Goal: Complete application form: Complete application form

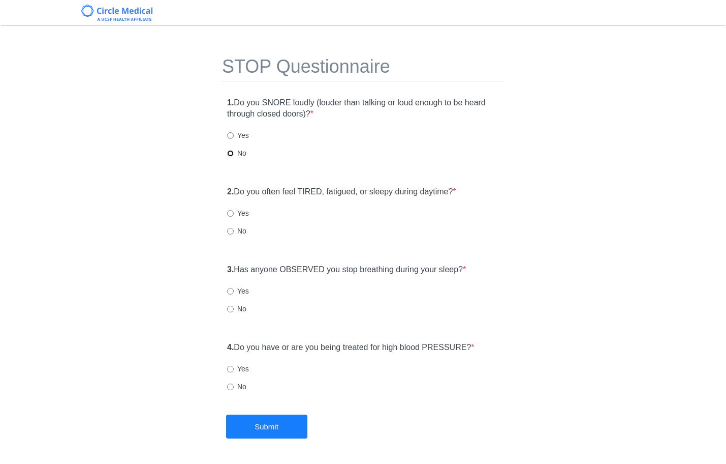
click at [233, 153] on input "No" at bounding box center [230, 153] width 7 height 7
radio input "true"
click at [228, 234] on label "No" at bounding box center [236, 231] width 19 height 10
click at [228, 234] on input "No" at bounding box center [230, 231] width 7 height 7
radio input "true"
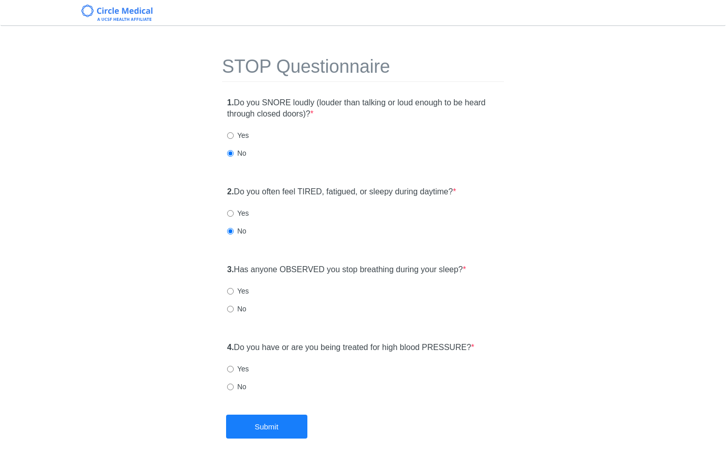
click at [225, 312] on div "3. Has anyone OBSERVED you stop breathing during your sleep? * Yes No" at bounding box center [363, 294] width 282 height 70
click at [228, 311] on input "No" at bounding box center [230, 308] width 7 height 7
radio input "true"
click at [242, 384] on label "No" at bounding box center [236, 386] width 19 height 10
click at [234, 384] on input "No" at bounding box center [230, 386] width 7 height 7
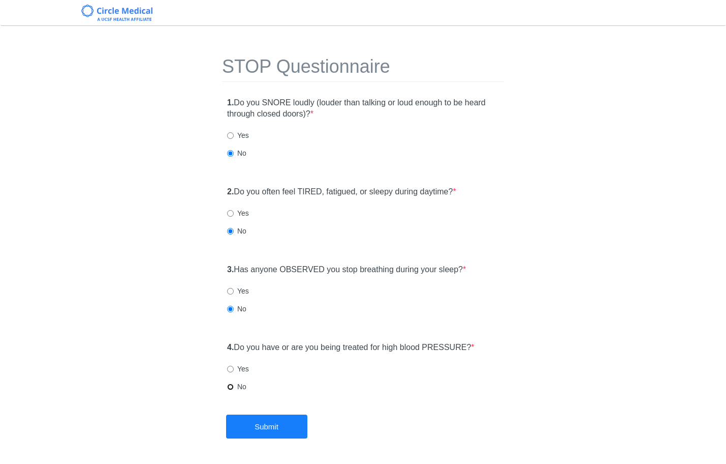
radio input "true"
click at [238, 440] on div "STOP Questionnaire 1. Do you SNORE loudly (louder than talking or loud enough t…" at bounding box center [363, 268] width 726 height 464
click at [249, 435] on button "Submit" at bounding box center [266, 426] width 81 height 24
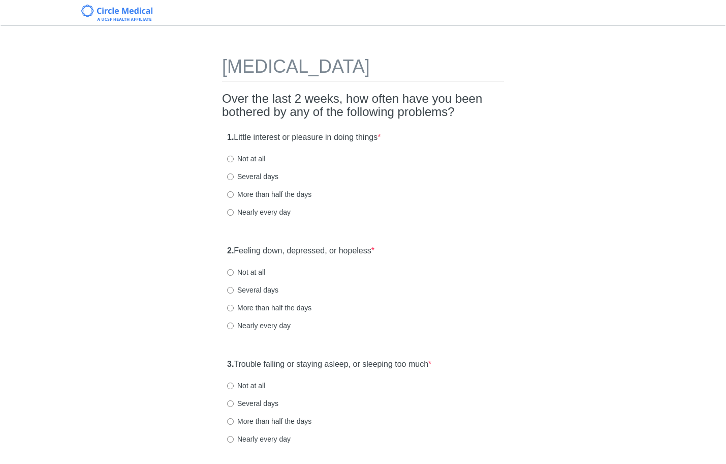
click at [243, 159] on label "Not at all" at bounding box center [246, 158] width 38 height 10
click at [234, 159] on input "Not at all" at bounding box center [230, 159] width 7 height 7
radio input "true"
click at [254, 271] on label "Not at all" at bounding box center [246, 272] width 38 height 10
click at [234, 271] on input "Not at all" at bounding box center [230, 272] width 7 height 7
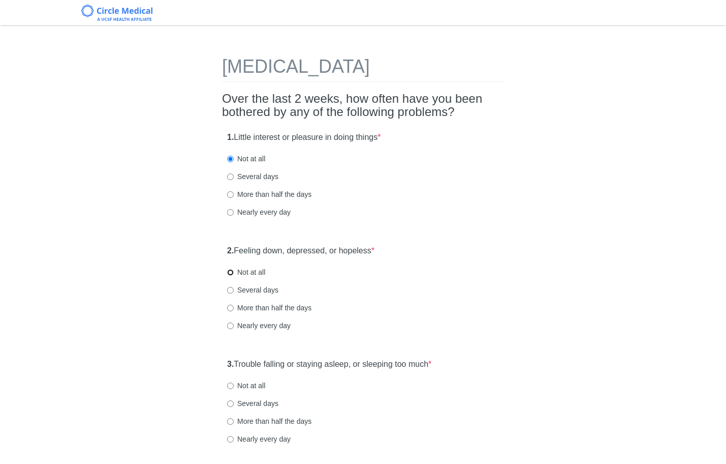
radio input "true"
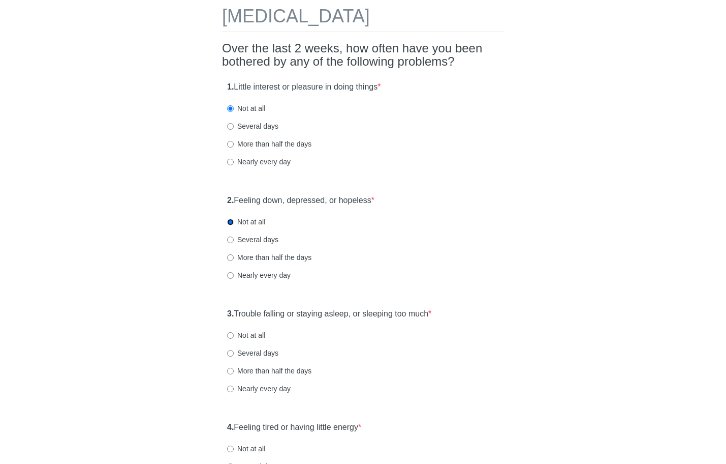
scroll to position [96, 0]
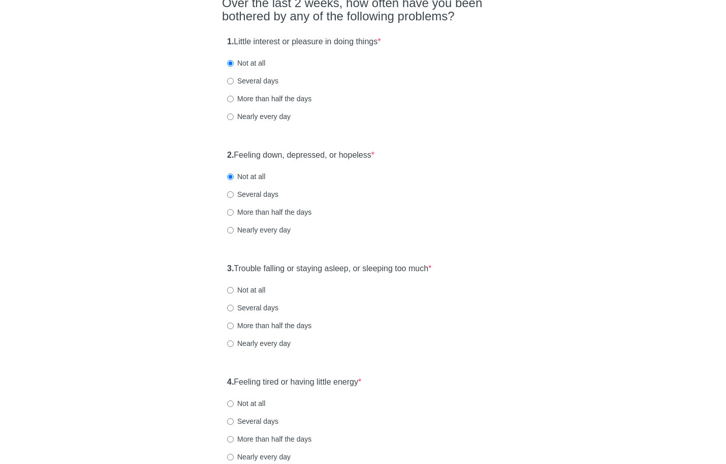
click at [248, 286] on label "Not at all" at bounding box center [246, 290] width 38 height 10
click at [234, 287] on input "Not at all" at bounding box center [230, 290] width 7 height 7
radio input "true"
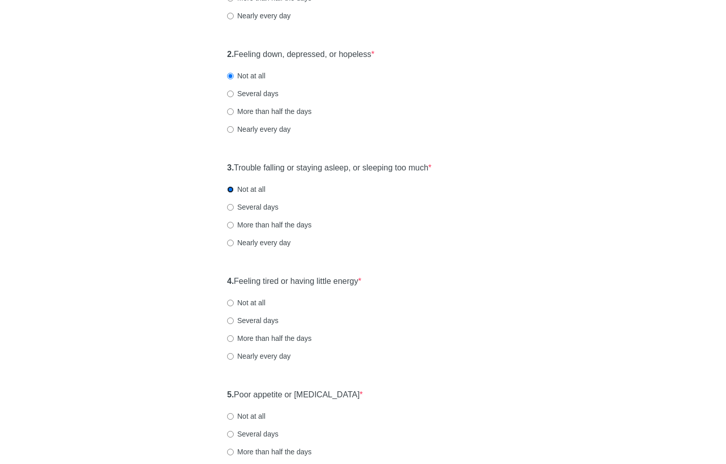
scroll to position [265, 0]
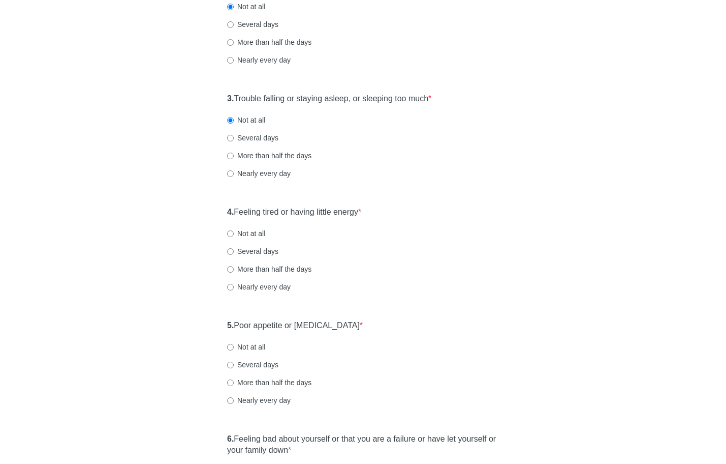
click at [266, 239] on div "4. Feeling tired or having little energy * Not at all Several days More than ha…" at bounding box center [363, 254] width 282 height 106
click at [256, 236] on label "Not at all" at bounding box center [246, 233] width 38 height 10
click at [234, 236] on input "Not at all" at bounding box center [230, 233] width 7 height 7
radio input "true"
click at [255, 253] on label "Several days" at bounding box center [252, 251] width 51 height 10
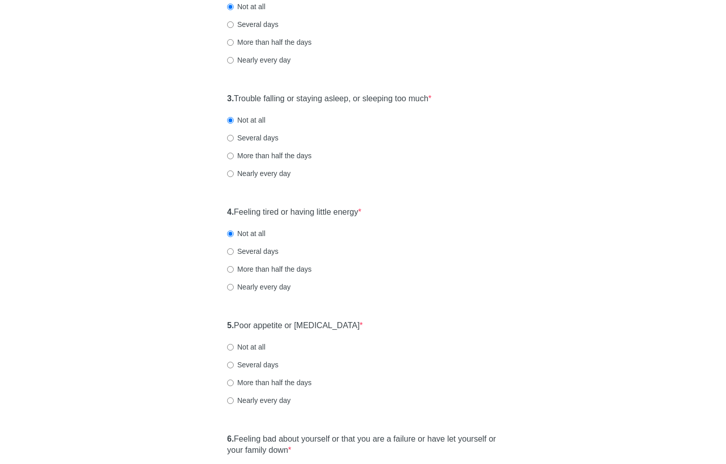
click at [234, 253] on input "Several days" at bounding box center [230, 251] width 7 height 7
radio input "true"
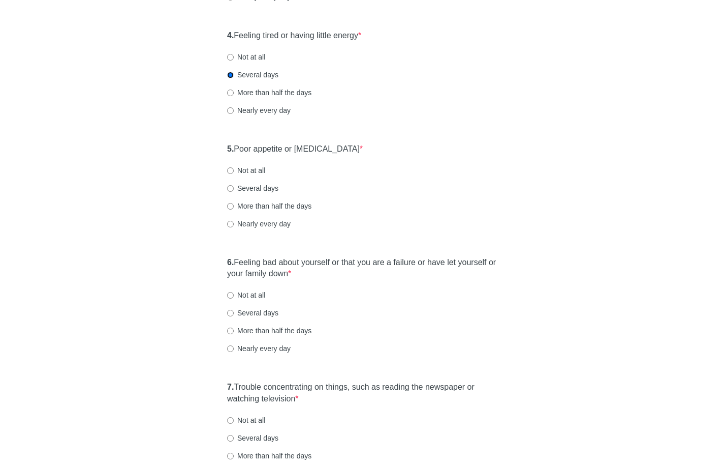
scroll to position [390, 0]
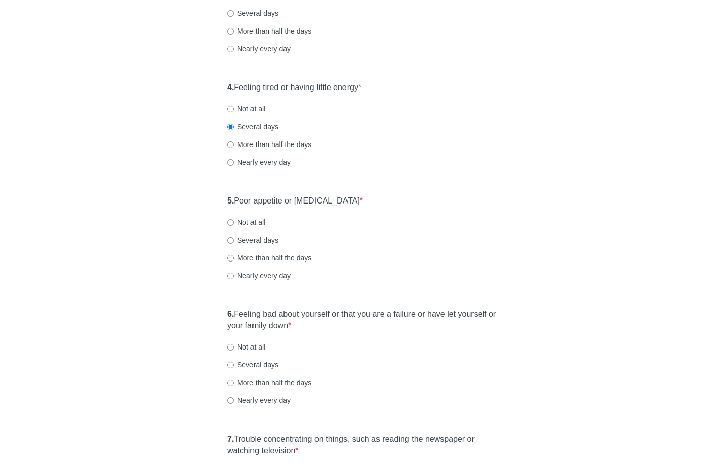
click at [240, 222] on label "Not at all" at bounding box center [246, 222] width 38 height 10
click at [234, 222] on input "Not at all" at bounding box center [230, 222] width 7 height 7
radio input "true"
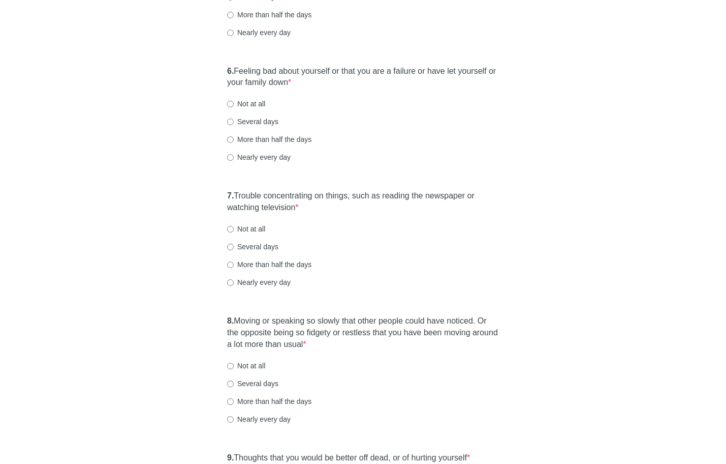
scroll to position [642, 0]
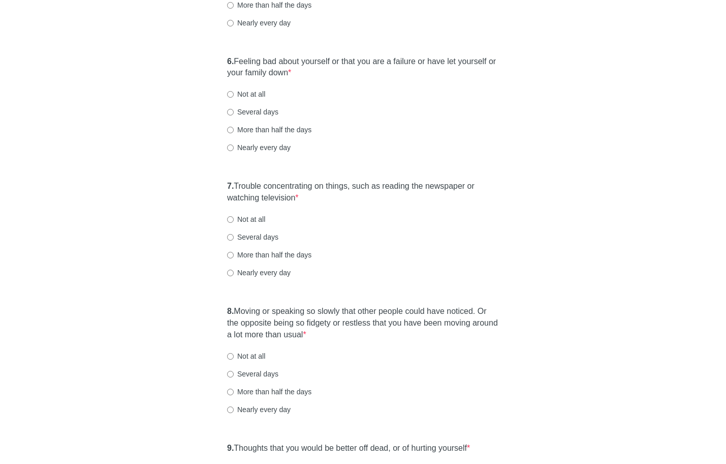
click at [236, 88] on div "6. Feeling bad about yourself or that you are a failure or have let yourself or…" at bounding box center [363, 109] width 282 height 117
click at [233, 94] on input "Not at all" at bounding box center [230, 94] width 7 height 7
radio input "true"
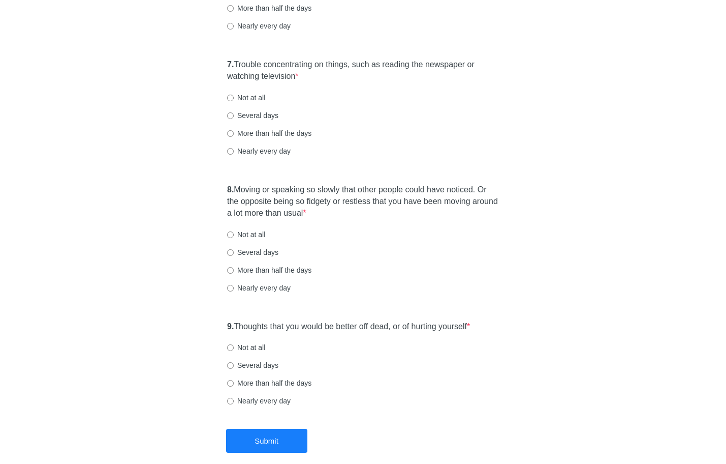
scroll to position [803, 0]
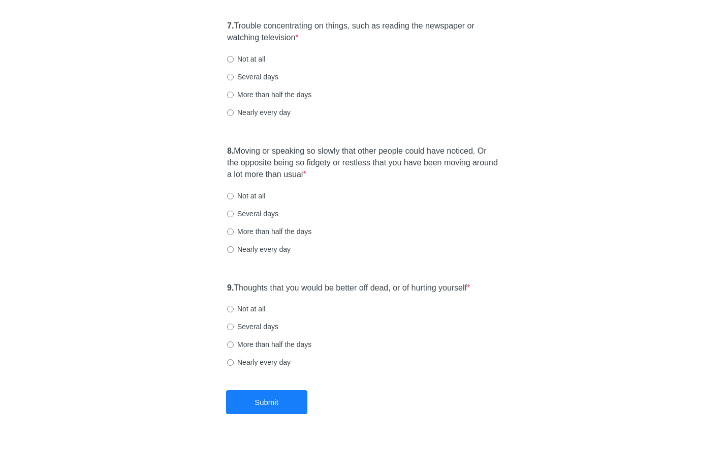
click at [240, 61] on label "Not at all" at bounding box center [246, 59] width 38 height 10
click at [234, 61] on input "Not at all" at bounding box center [230, 59] width 7 height 7
radio input "true"
click at [244, 192] on label "Not at all" at bounding box center [246, 196] width 38 height 10
click at [234, 193] on input "Not at all" at bounding box center [230, 196] width 7 height 7
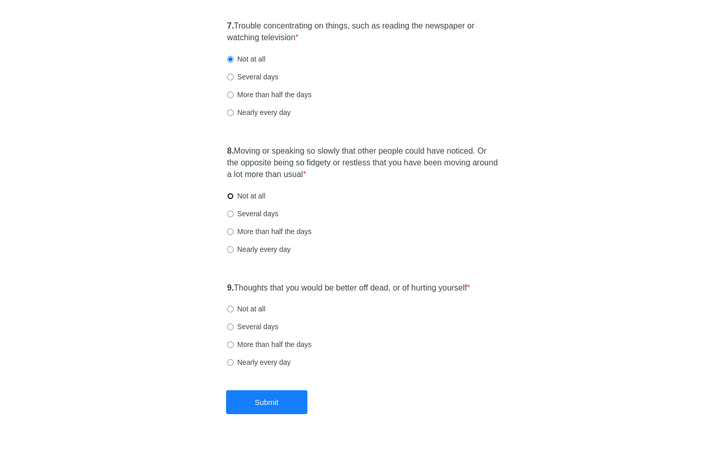
radio input "true"
click at [244, 305] on label "Not at all" at bounding box center [246, 308] width 38 height 10
click at [234, 305] on input "Not at all" at bounding box center [230, 308] width 7 height 7
radio input "true"
drag, startPoint x: 259, startPoint y: 400, endPoint x: 262, endPoint y: 383, distance: 18.0
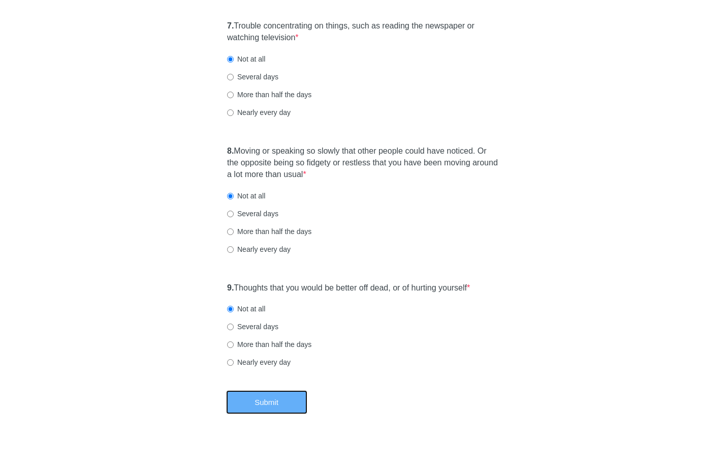
click at [259, 400] on button "Submit" at bounding box center [266, 402] width 81 height 24
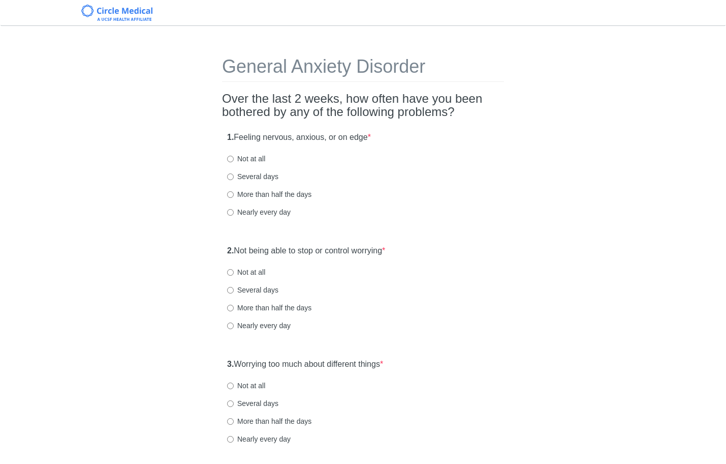
click at [239, 160] on label "Not at all" at bounding box center [246, 158] width 38 height 10
click at [234, 160] on input "Not at all" at bounding box center [230, 159] width 7 height 7
radio input "true"
click at [268, 273] on div "Not at all" at bounding box center [363, 272] width 272 height 10
click at [258, 278] on div "2. Not being able to stop or control worrying * Not at all Several days More th…" at bounding box center [363, 293] width 282 height 106
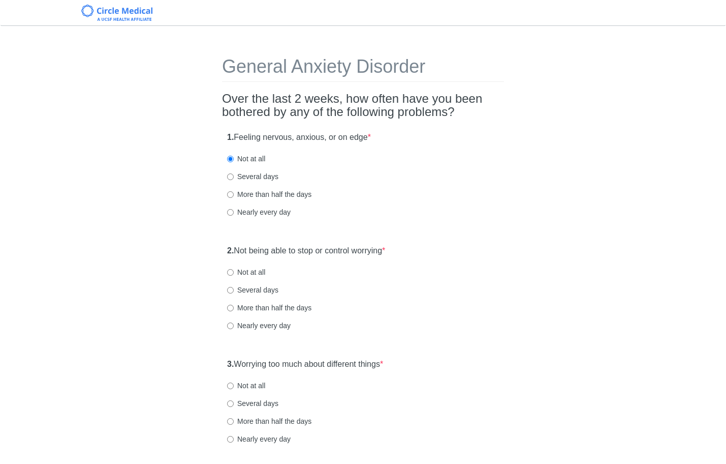
click at [262, 273] on label "Not at all" at bounding box center [246, 272] width 38 height 10
click at [234, 273] on input "Not at all" at bounding box center [230, 272] width 7 height 7
radio input "true"
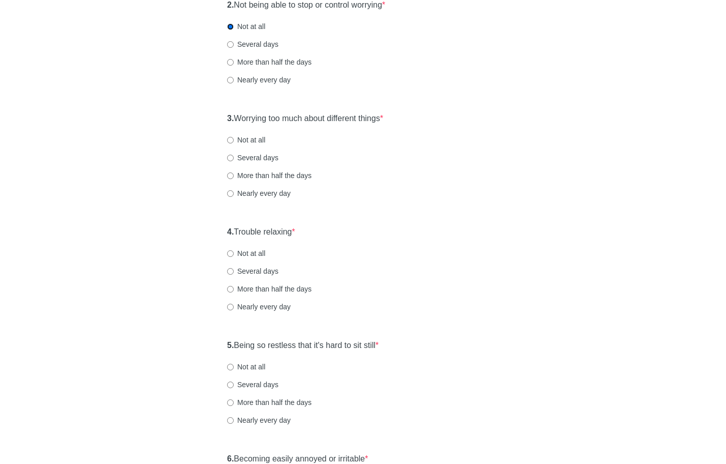
scroll to position [253, 0]
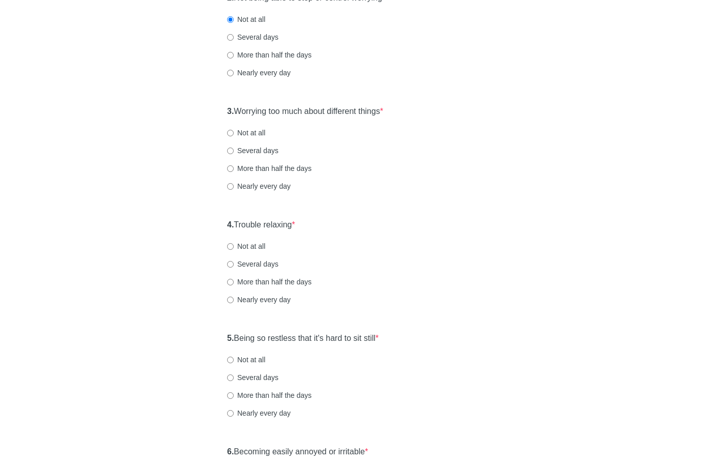
click at [247, 130] on label "Not at all" at bounding box center [246, 133] width 38 height 10
click at [234, 130] on input "Not at all" at bounding box center [230, 133] width 7 height 7
radio input "true"
click at [247, 241] on label "Not at all" at bounding box center [246, 246] width 38 height 10
click at [234, 243] on input "Not at all" at bounding box center [230, 246] width 7 height 7
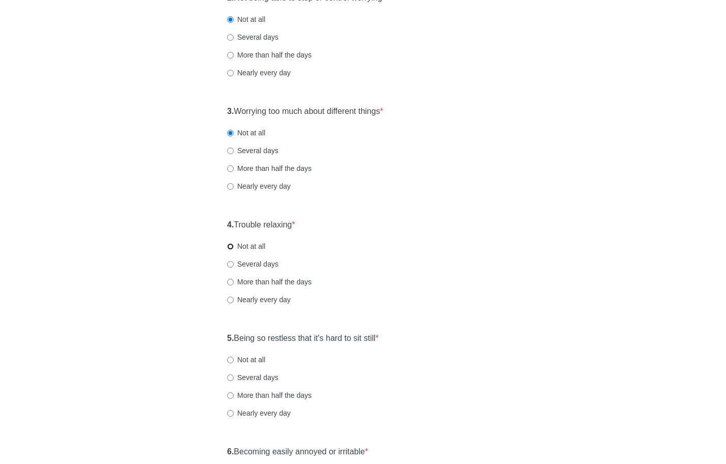
radio input "true"
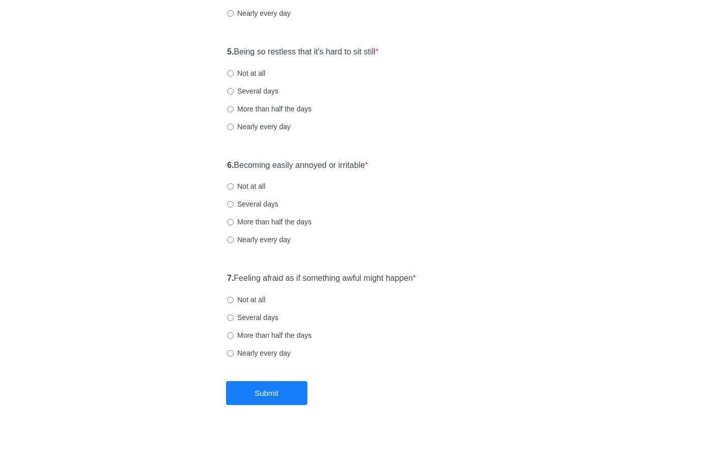
scroll to position [541, 0]
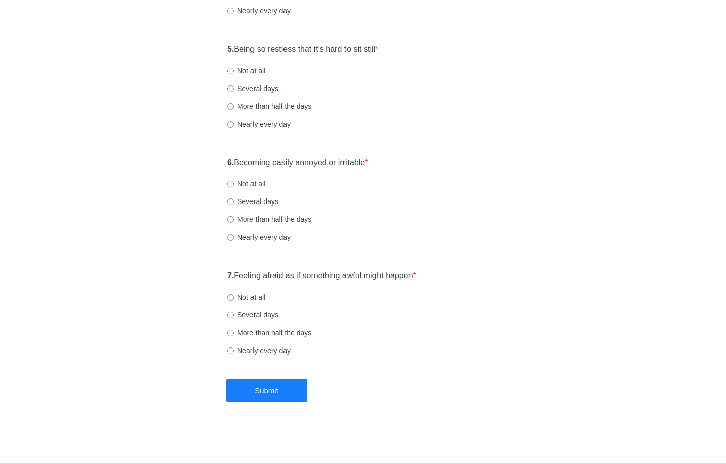
click at [235, 72] on label "Not at all" at bounding box center [246, 71] width 38 height 10
click at [234, 72] on input "Not at all" at bounding box center [230, 71] width 7 height 7
radio input "true"
click at [253, 180] on label "Not at all" at bounding box center [246, 183] width 38 height 10
click at [234, 180] on input "Not at all" at bounding box center [230, 183] width 7 height 7
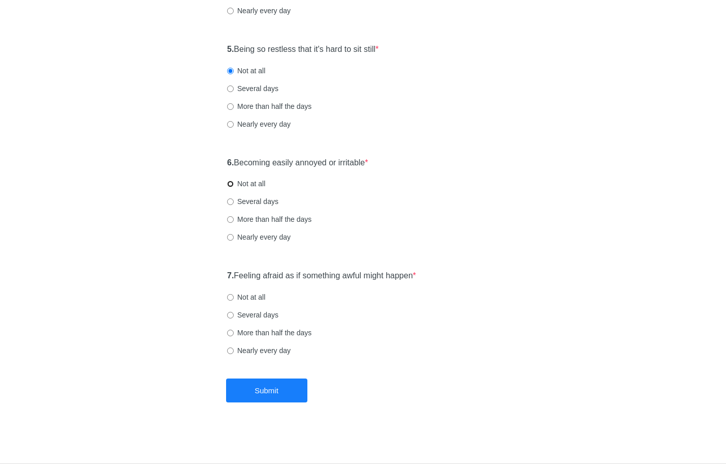
radio input "true"
click at [251, 296] on label "Not at all" at bounding box center [246, 297] width 38 height 10
click at [234, 296] on input "Not at all" at bounding box center [230, 297] width 7 height 7
radio input "true"
click at [256, 401] on button "Submit" at bounding box center [266, 390] width 81 height 24
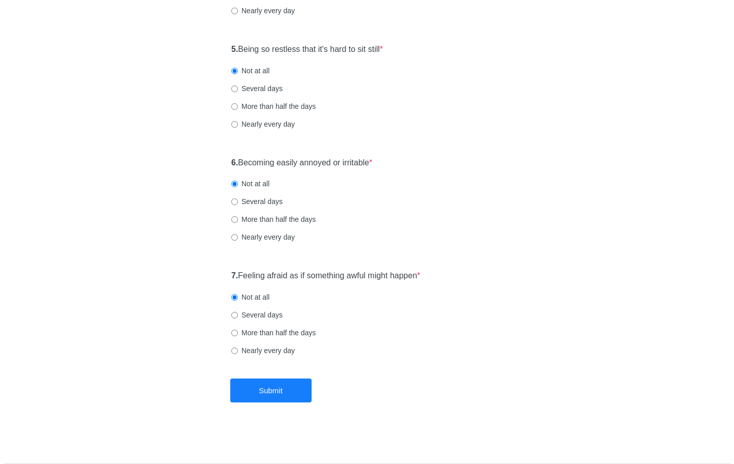
scroll to position [0, 0]
